Goal: Information Seeking & Learning: Find specific page/section

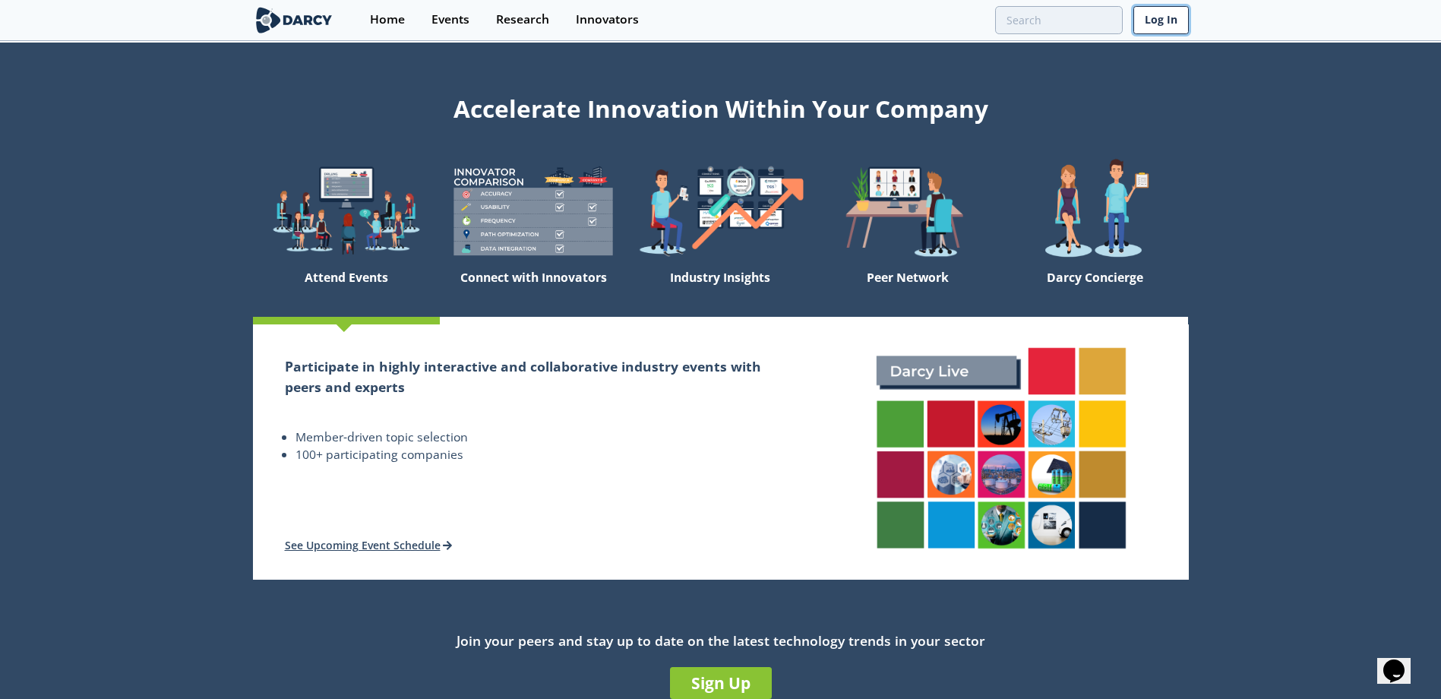
click at [1154, 30] on link "Log In" at bounding box center [1160, 20] width 55 height 28
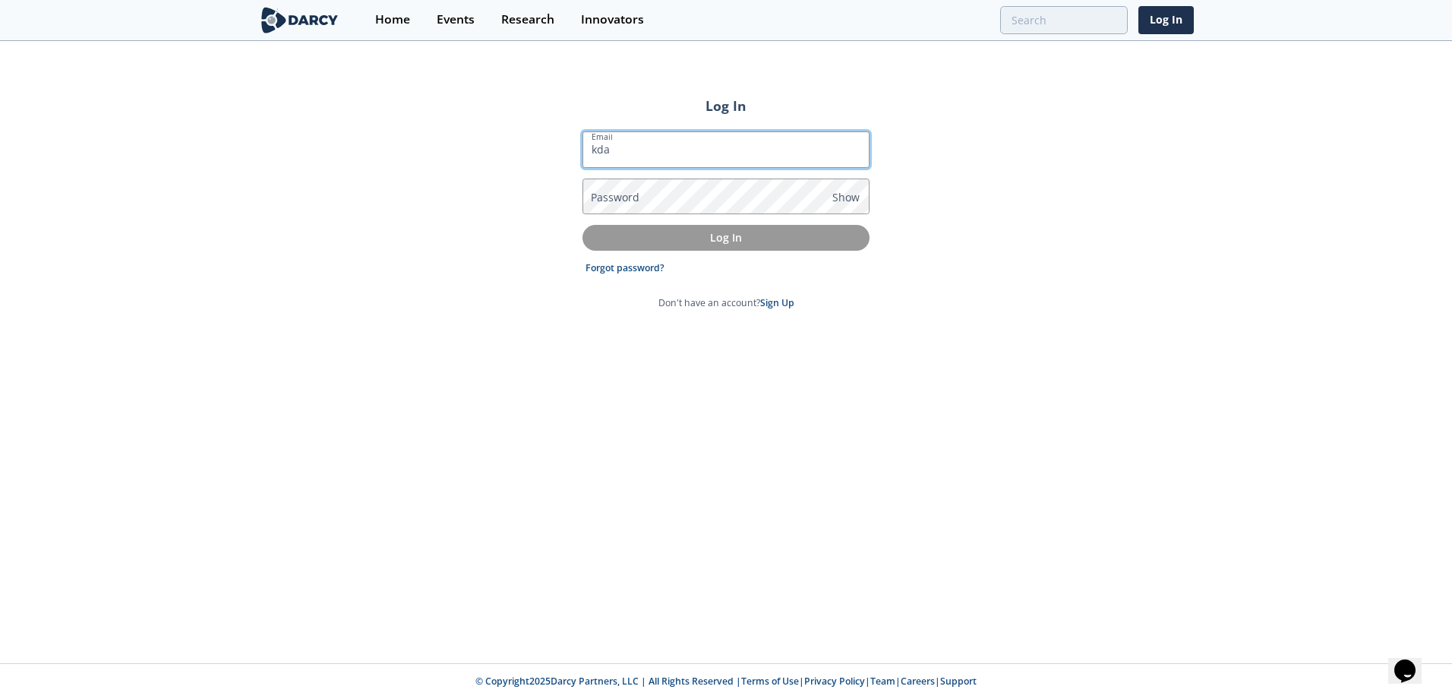
type input "[EMAIL_ADDRESS][DOMAIN_NAME]"
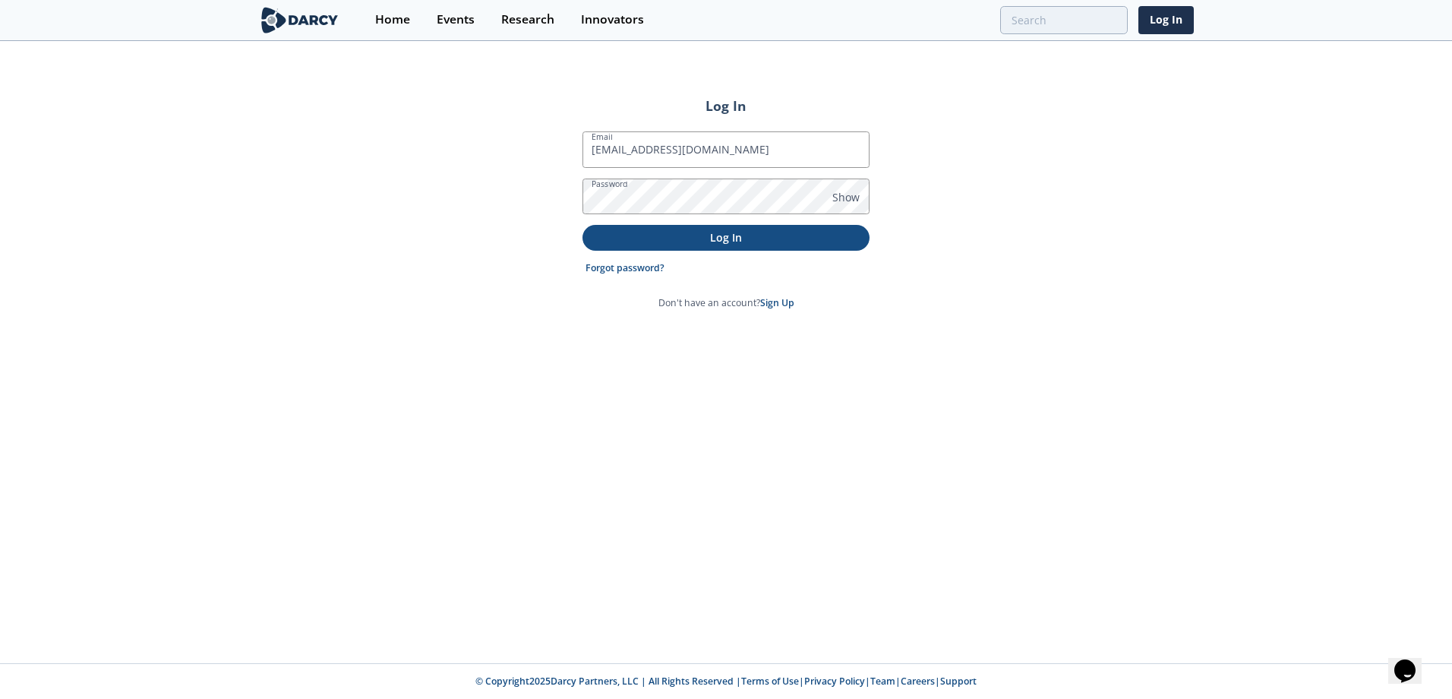
click at [713, 235] on p "Log In" at bounding box center [726, 237] width 266 height 16
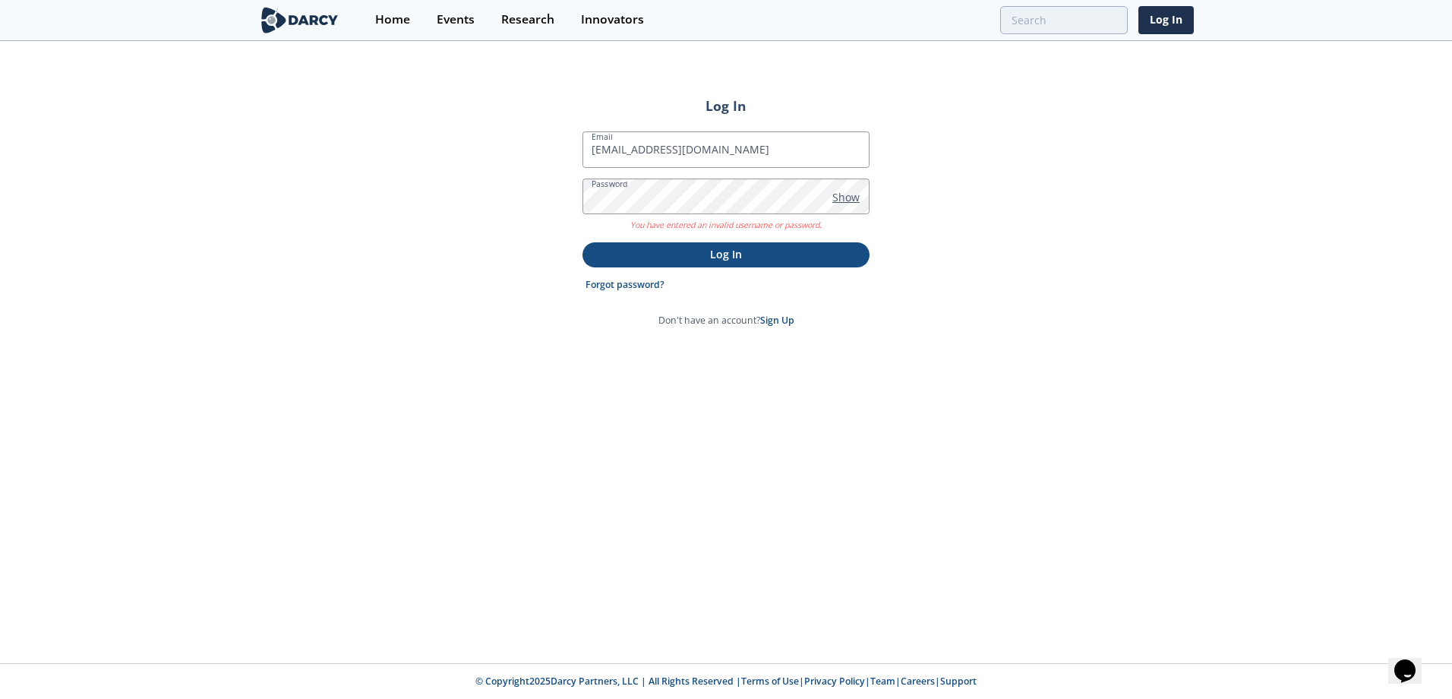
click at [845, 194] on span "Show" at bounding box center [846, 197] width 27 height 16
click at [845, 194] on span "Hide" at bounding box center [845, 197] width 24 height 16
click at [845, 194] on span "Show" at bounding box center [846, 197] width 27 height 16
click at [845, 194] on span "Hide" at bounding box center [845, 197] width 24 height 16
click at [608, 284] on link "Forgot password?" at bounding box center [625, 285] width 79 height 14
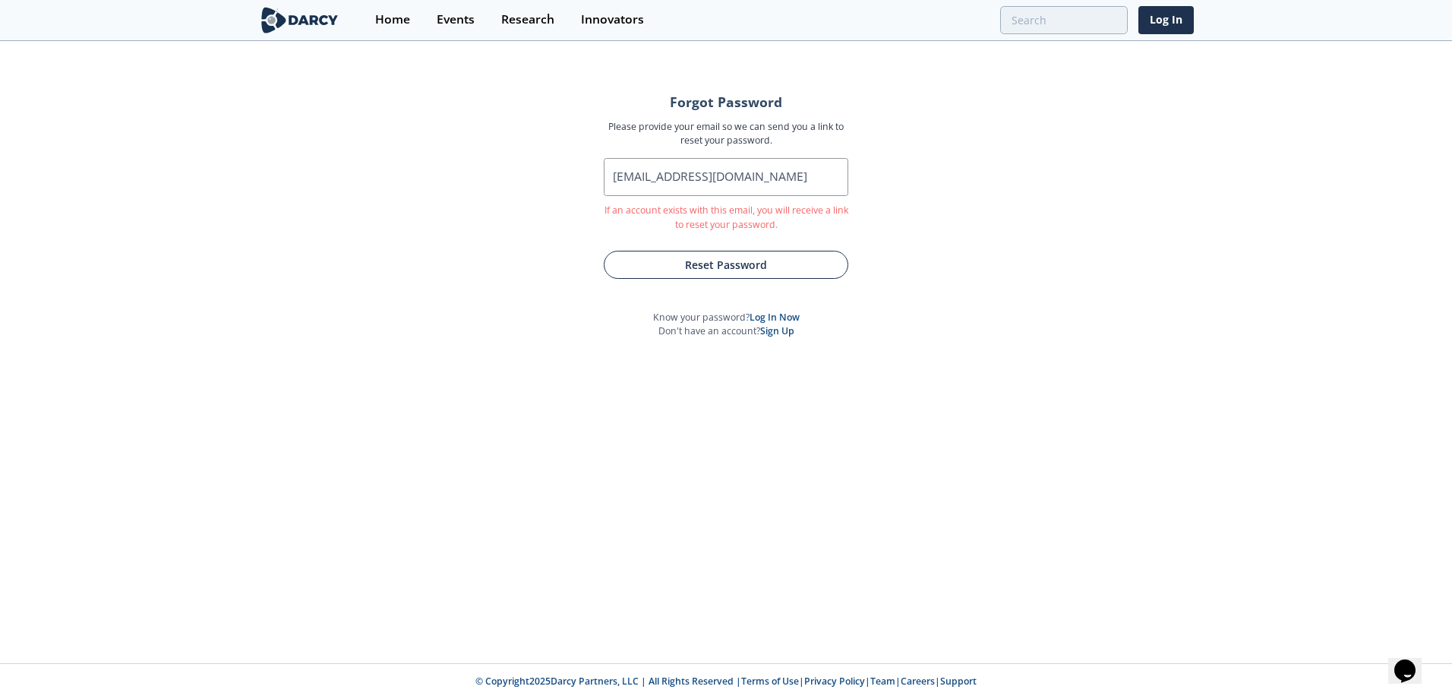
click at [734, 264] on button "Reset Password" at bounding box center [726, 265] width 245 height 28
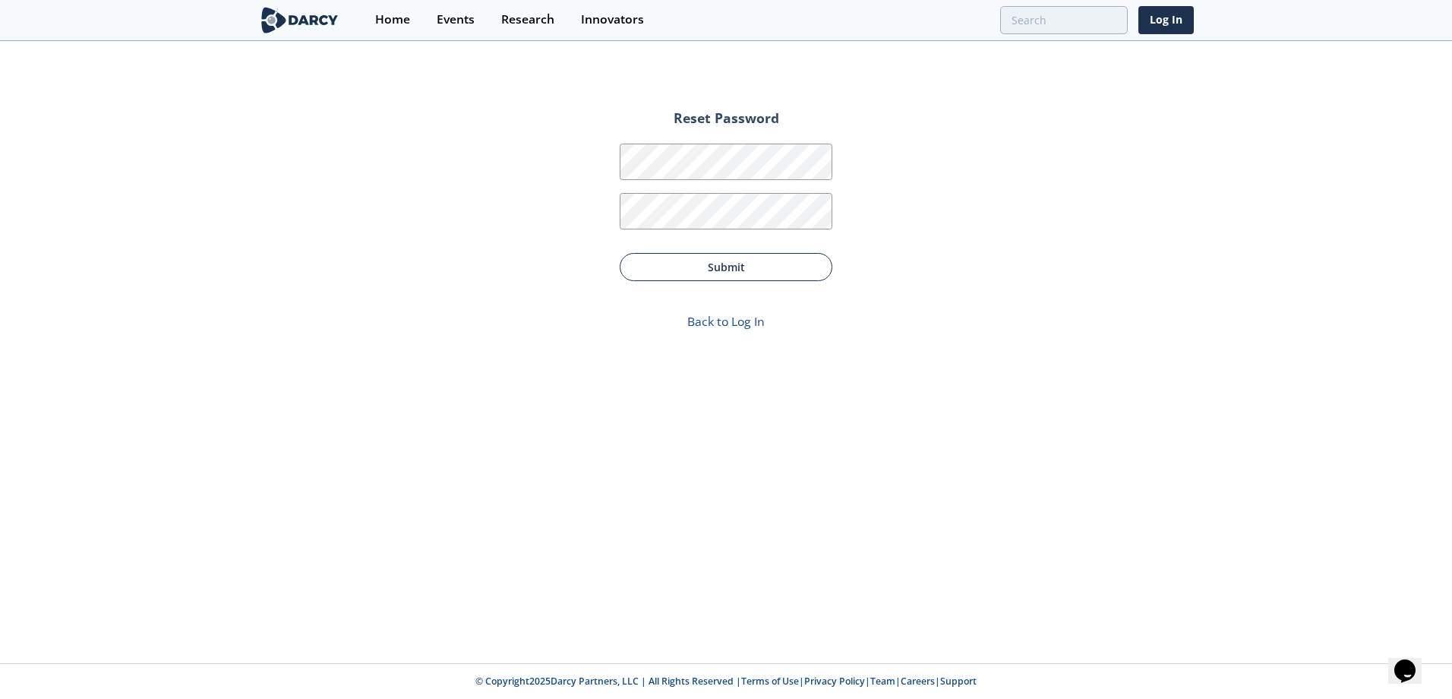
click at [773, 273] on button "Submit" at bounding box center [726, 267] width 213 height 28
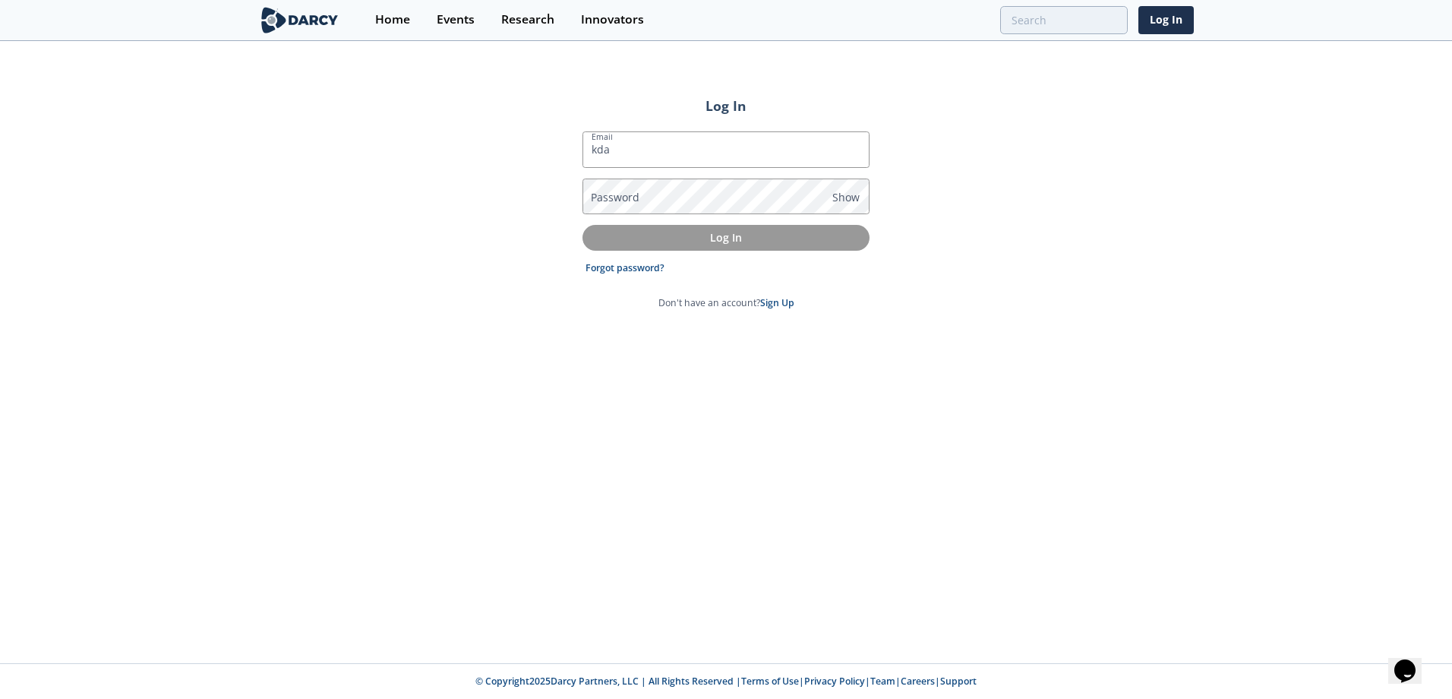
type input "[EMAIL_ADDRESS][DOMAIN_NAME]"
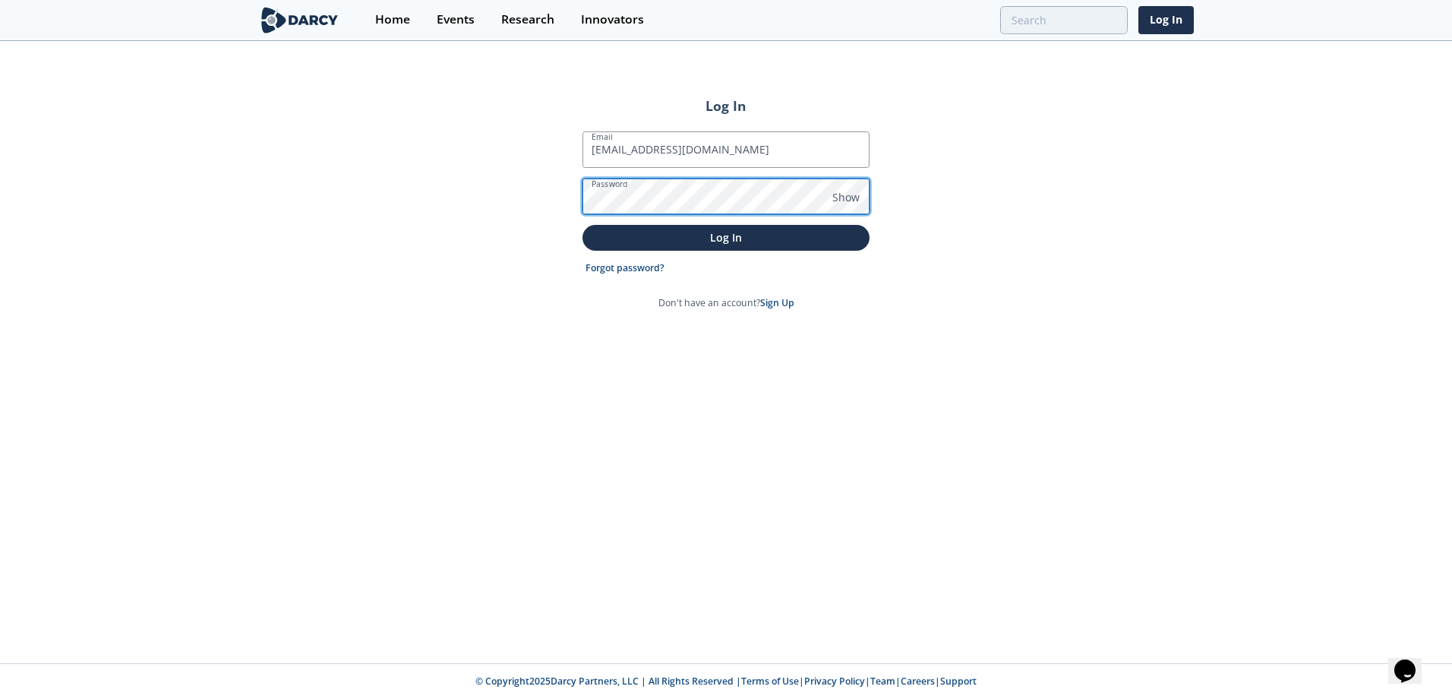
click at [583, 225] on button "Log In" at bounding box center [726, 237] width 287 height 25
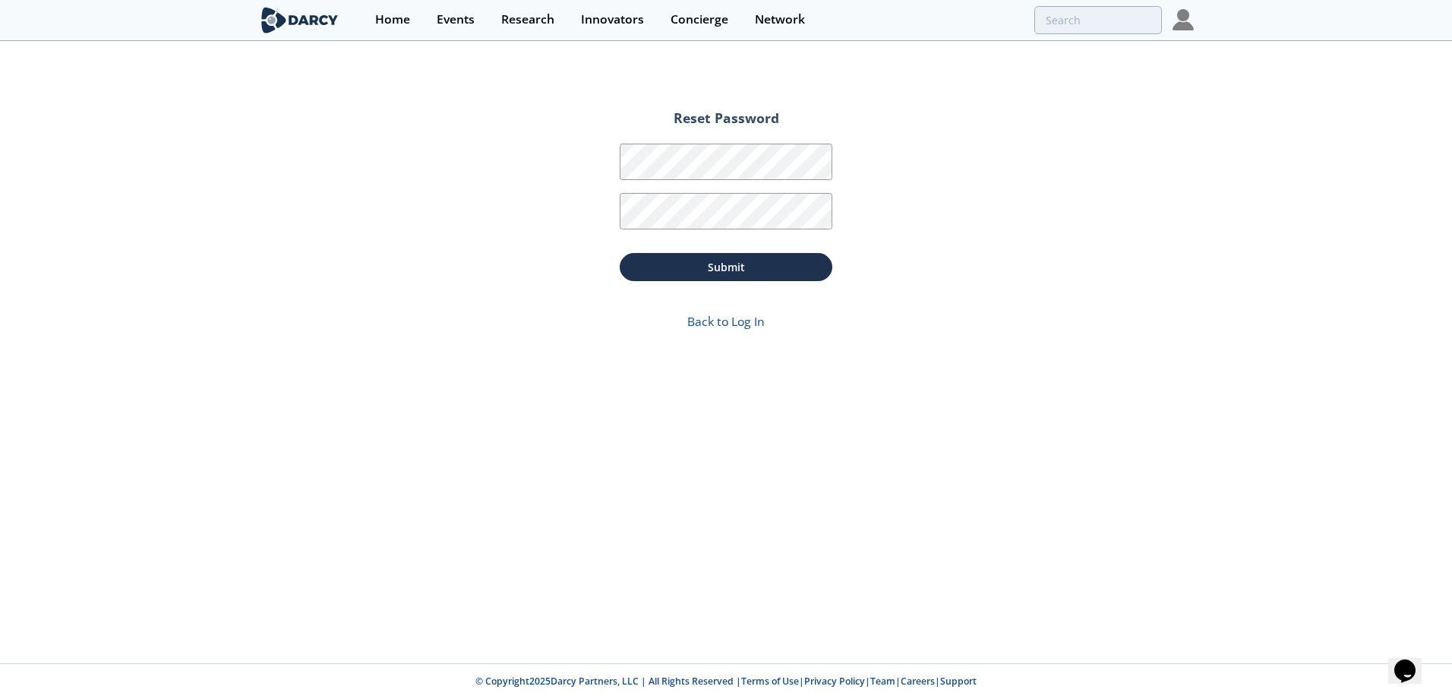
click at [750, 321] on link "Back to Log In" at bounding box center [725, 321] width 77 height 17
click at [738, 326] on link "Back to Log In" at bounding box center [725, 321] width 77 height 17
click at [396, 23] on div "Home" at bounding box center [392, 20] width 35 height 12
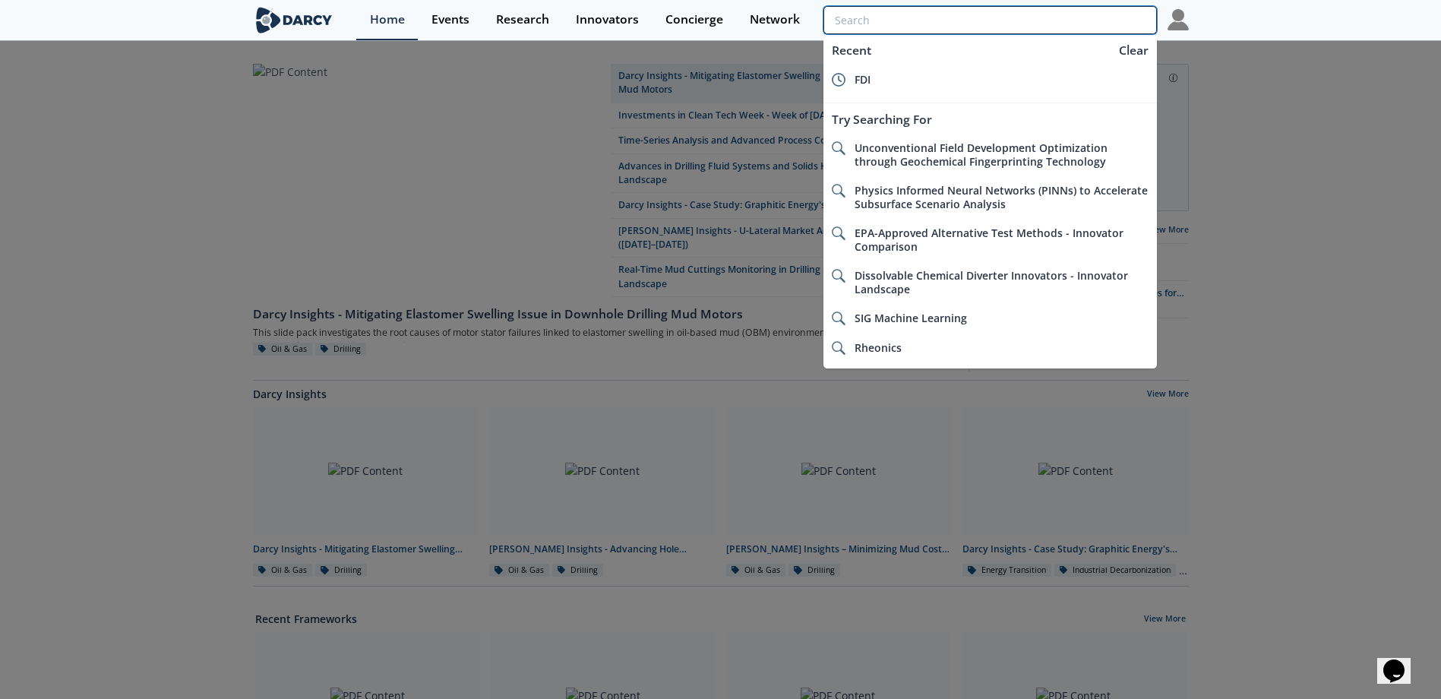
click at [1101, 23] on input "search" at bounding box center [989, 20] width 333 height 28
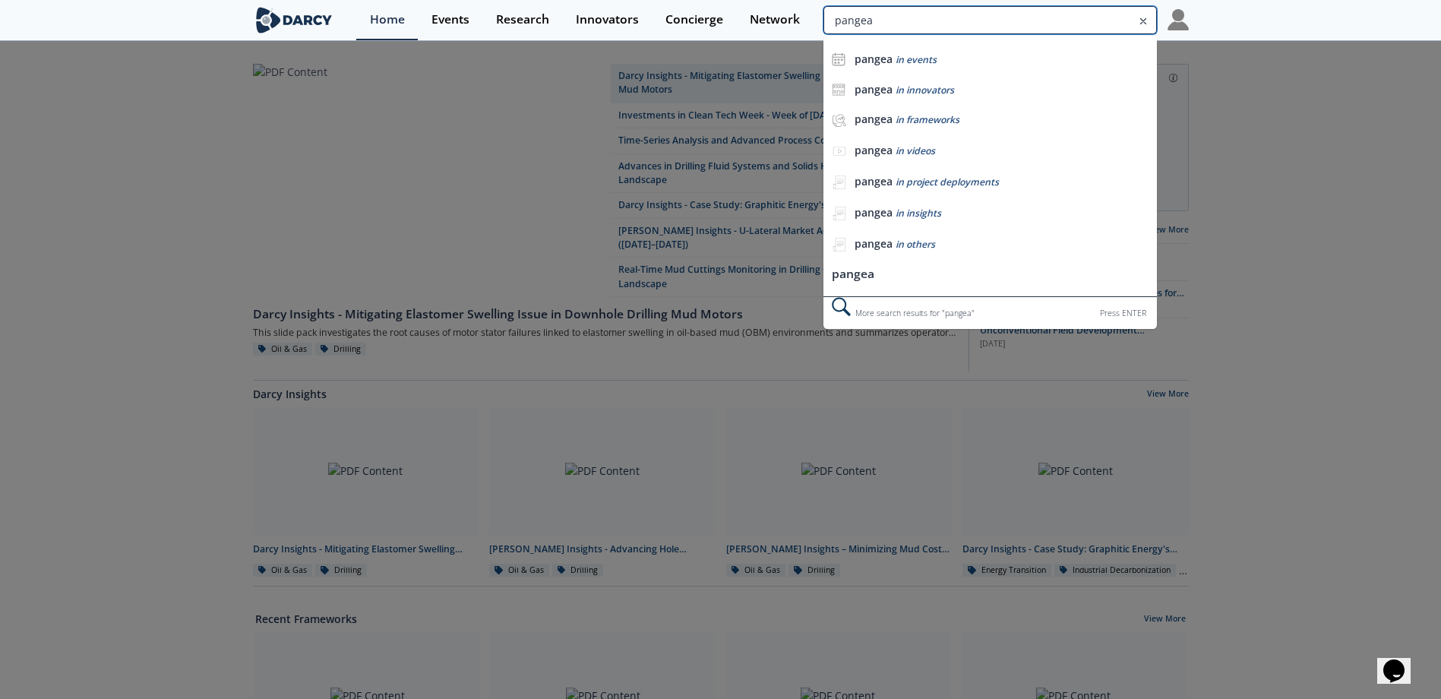
type input "pangea"
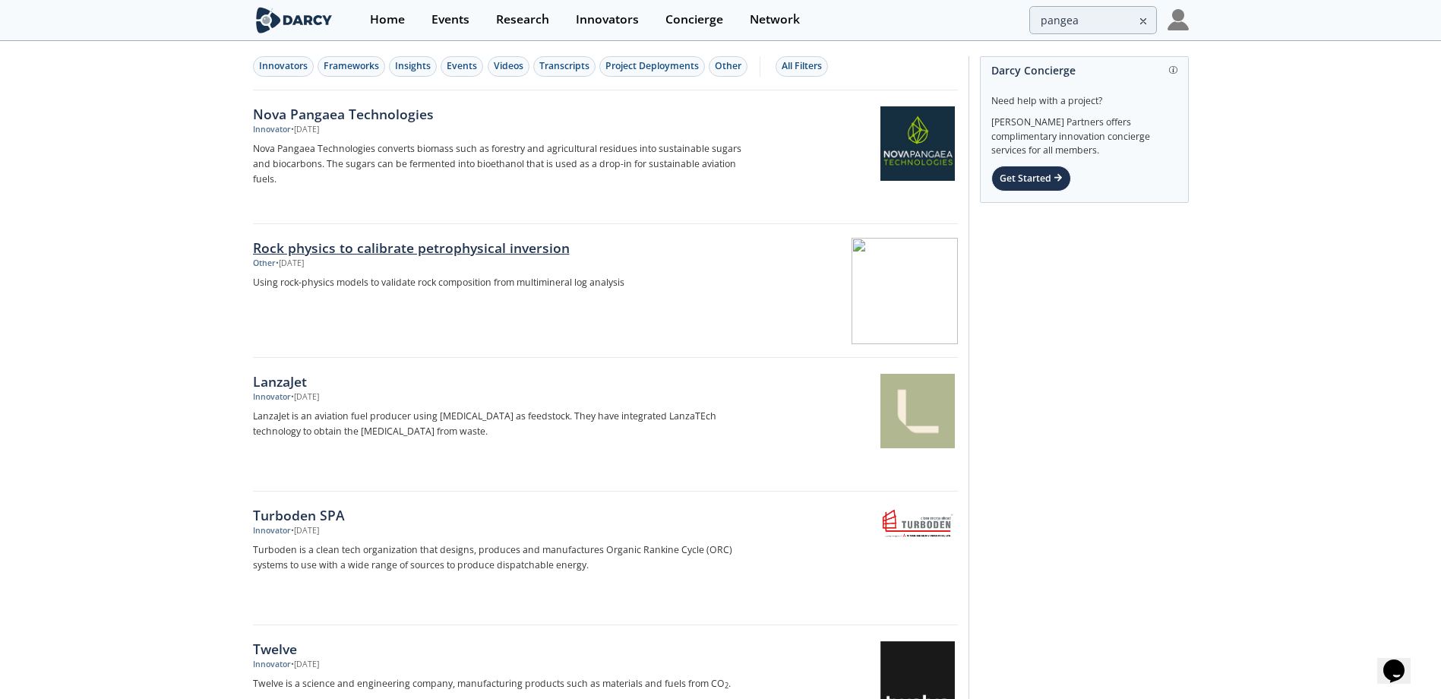
click at [390, 251] on div "Rock physics to calibrate petrophysical inversion" at bounding box center [504, 248] width 503 height 20
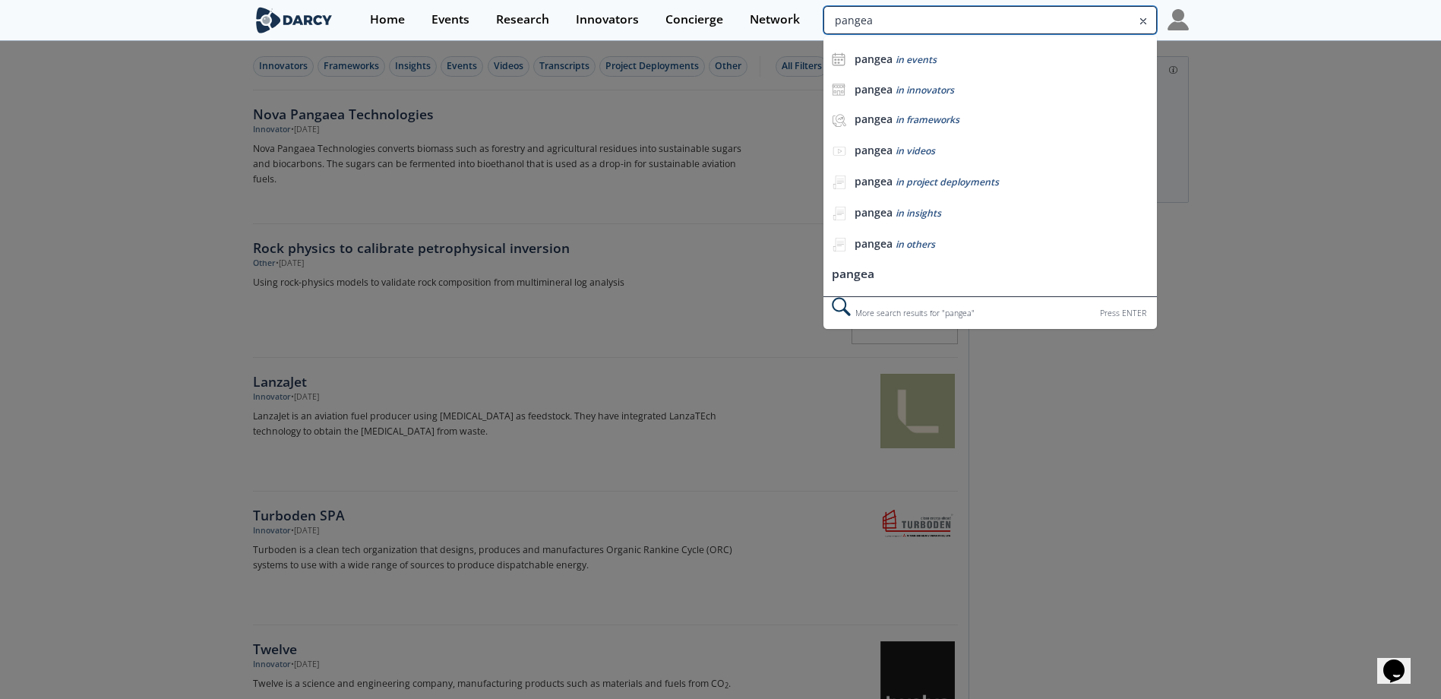
click at [1104, 22] on input "pangea" at bounding box center [989, 20] width 333 height 28
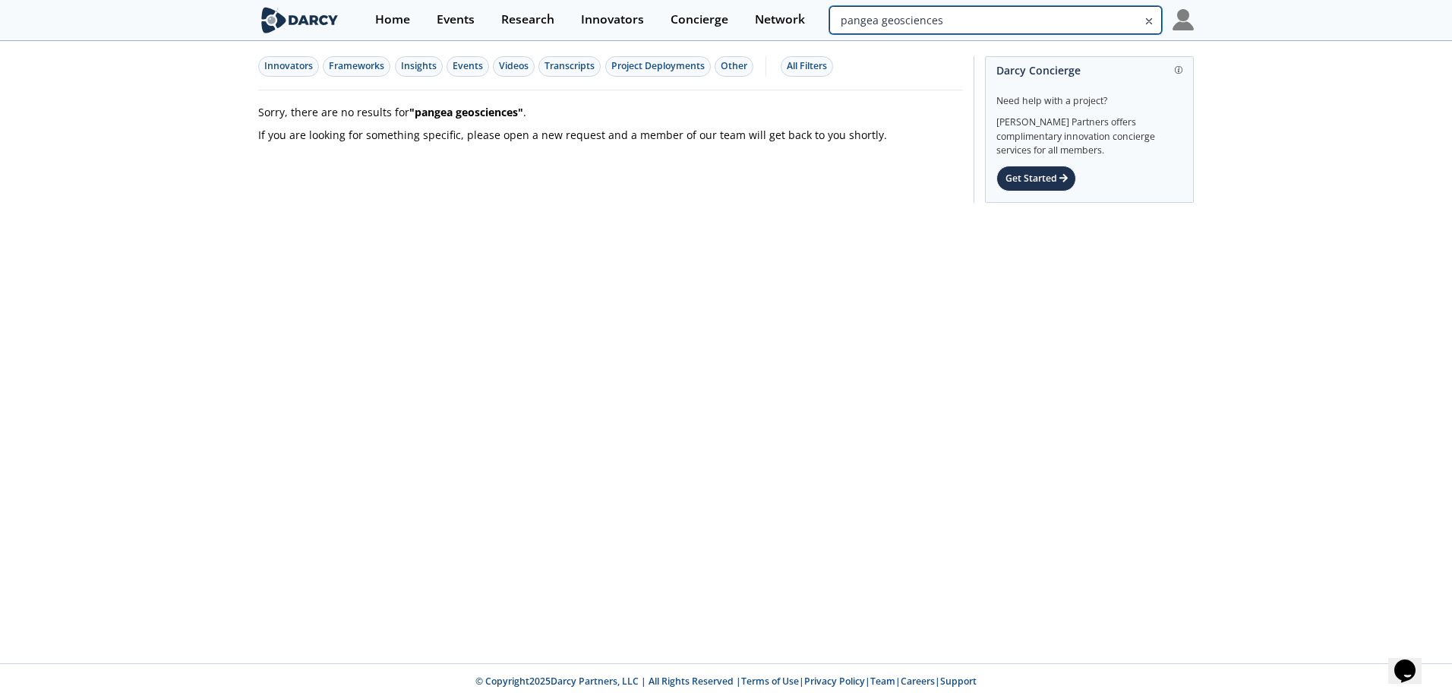
click at [1114, 18] on input "pangea geosciences" at bounding box center [995, 20] width 333 height 28
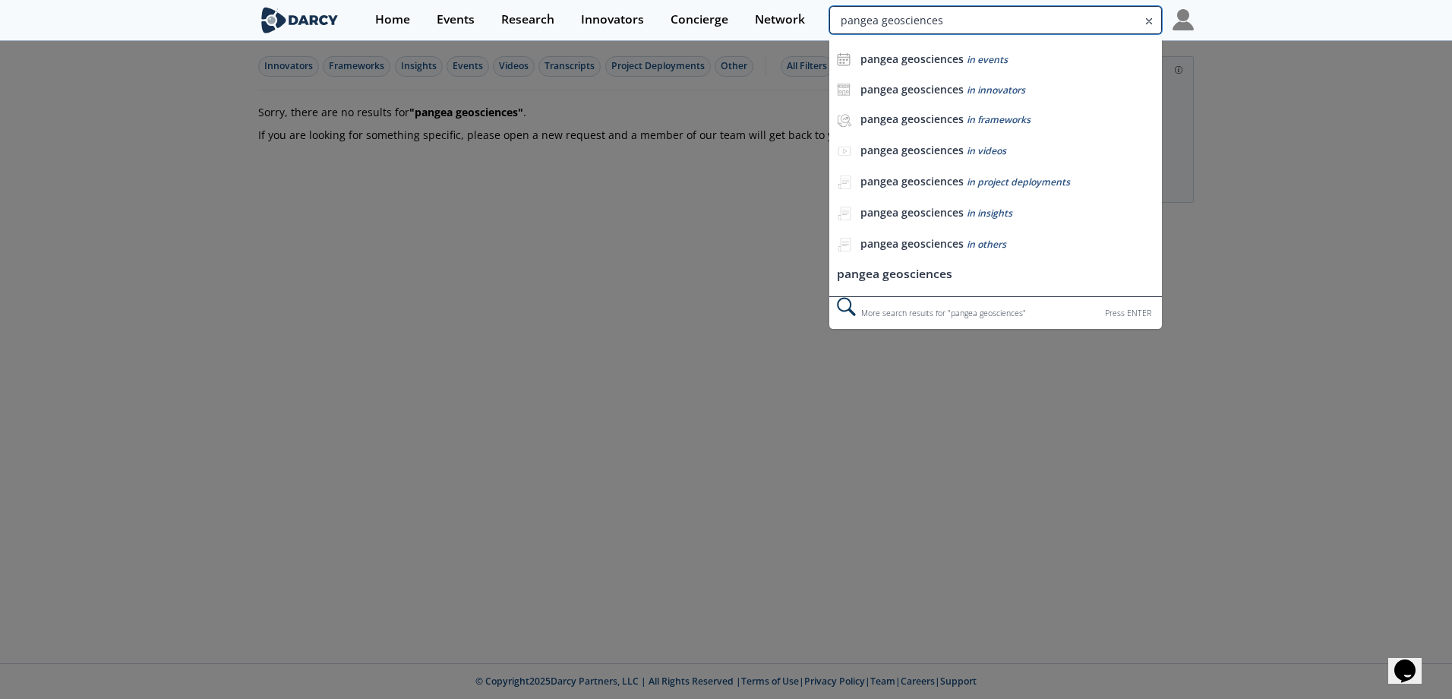
drag, startPoint x: 880, startPoint y: 20, endPoint x: 1105, endPoint y: 21, distance: 225.6
click at [1105, 21] on input "pangea geosciences" at bounding box center [995, 20] width 333 height 28
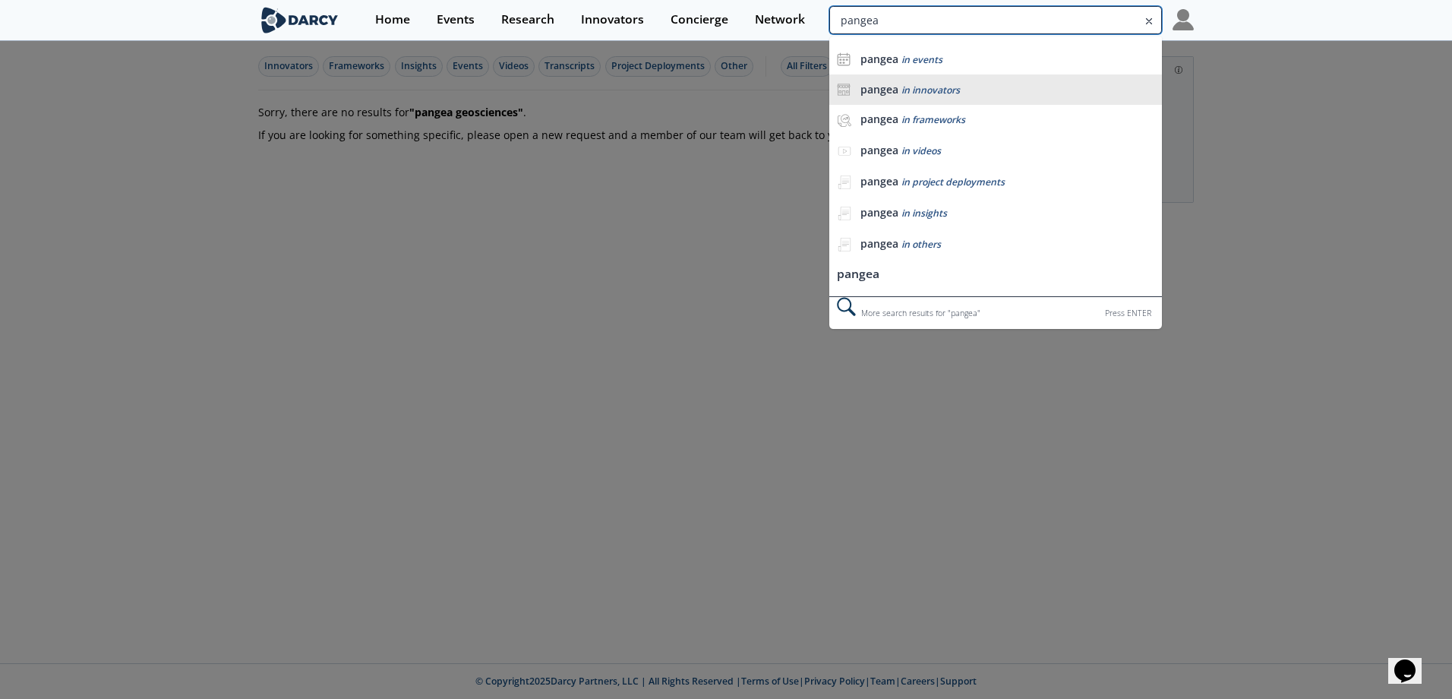
type input "pangea"
click at [914, 87] on span "in innovators" at bounding box center [931, 90] width 58 height 13
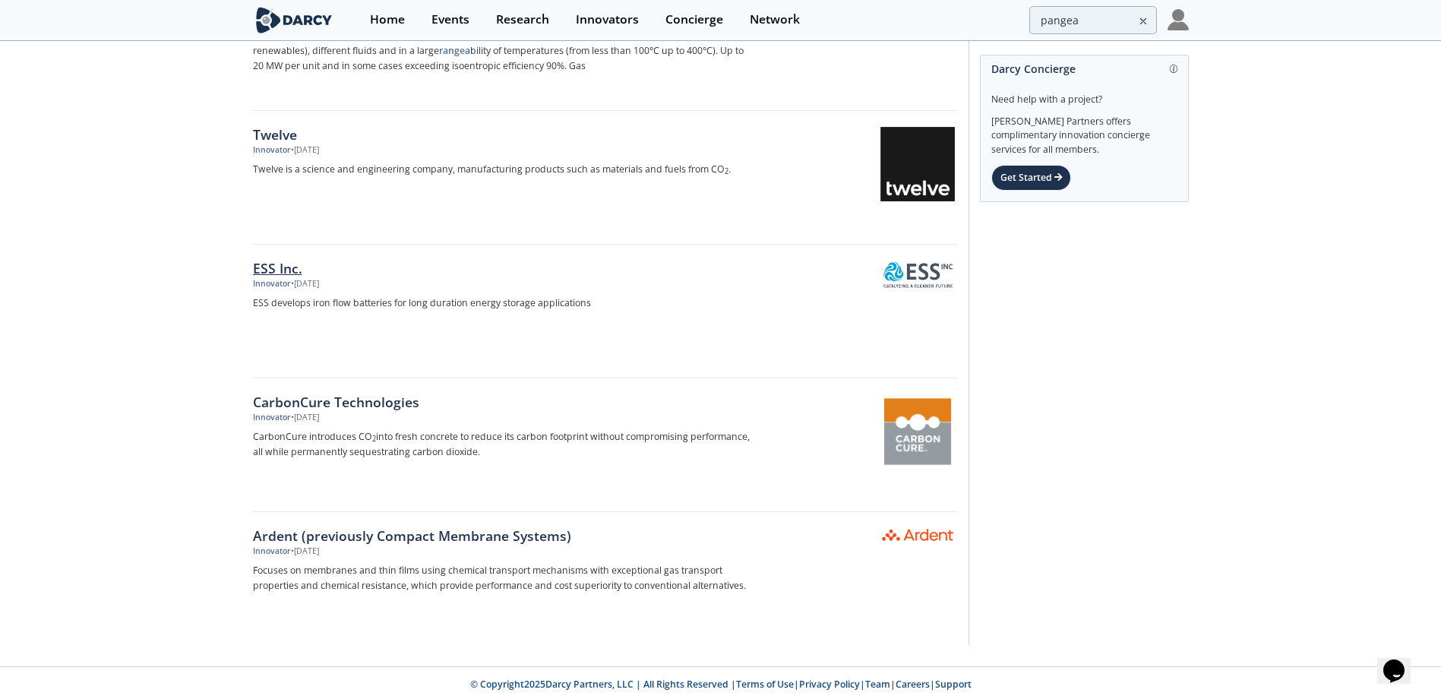
scroll to position [384, 0]
